Goal: Browse casually: Explore the website without a specific task or goal

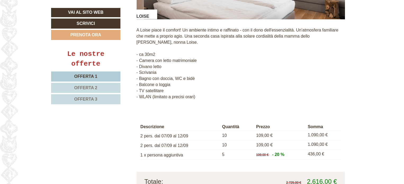
scroll to position [1251, 0]
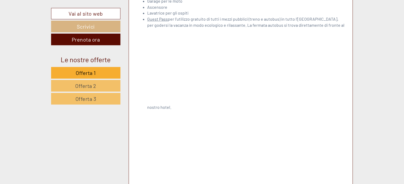
scroll to position [1864, 0]
